Goal: Task Accomplishment & Management: Manage account settings

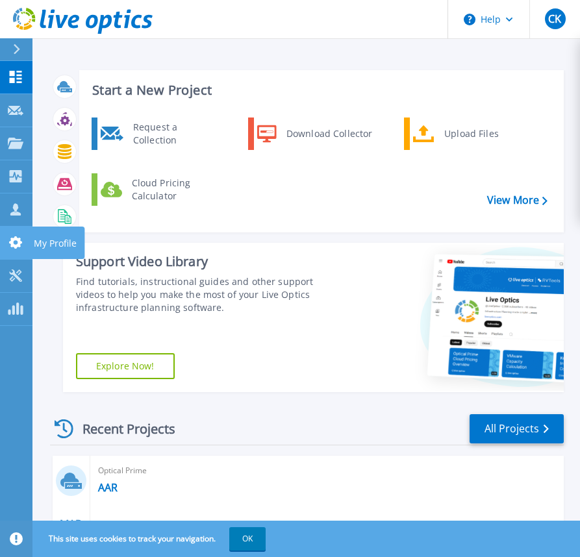
click at [19, 243] on icon at bounding box center [15, 242] width 13 height 12
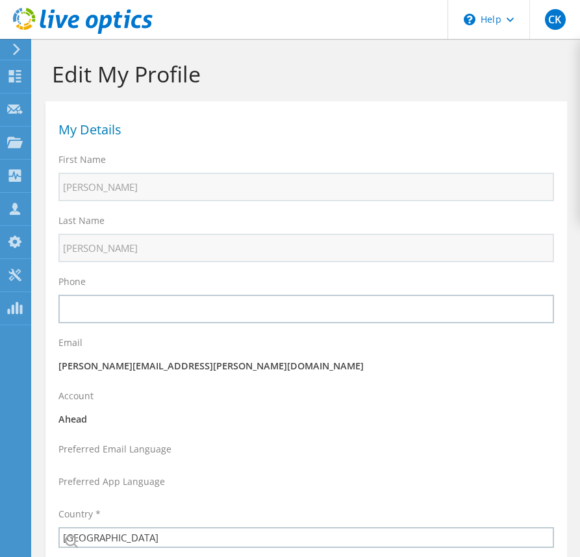
select select "224"
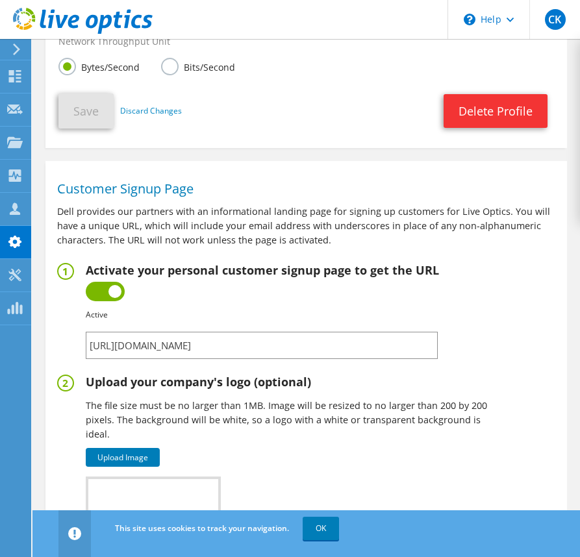
scroll to position [779, 0]
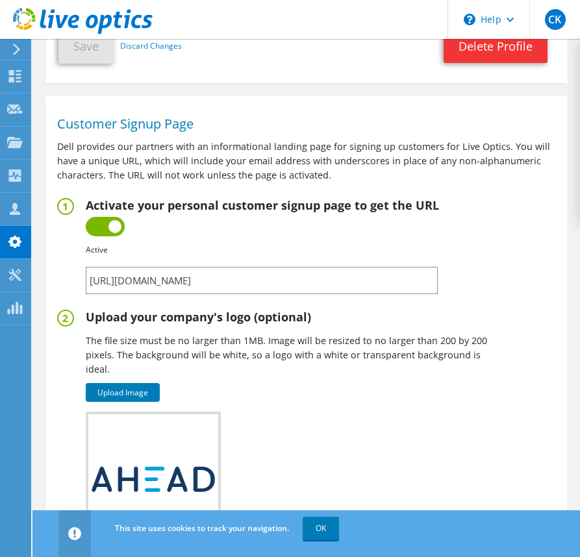
drag, startPoint x: 368, startPoint y: 282, endPoint x: -38, endPoint y: 287, distance: 405.9
click at [479, 219] on fieldset "Activate your personal customer signup page to get the URL Inactive Active Fail…" at bounding box center [306, 246] width 498 height 96
